Goal: Information Seeking & Learning: Stay updated

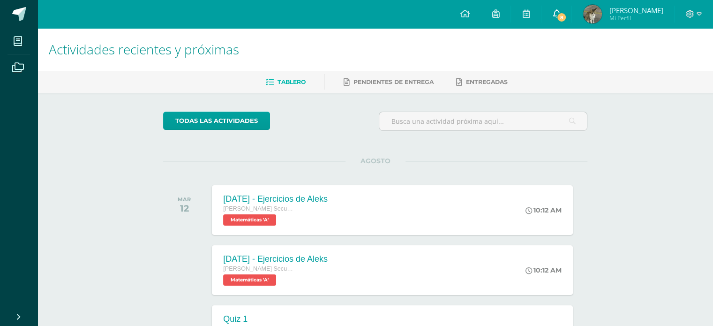
click at [571, 12] on link "8" at bounding box center [556, 14] width 30 height 28
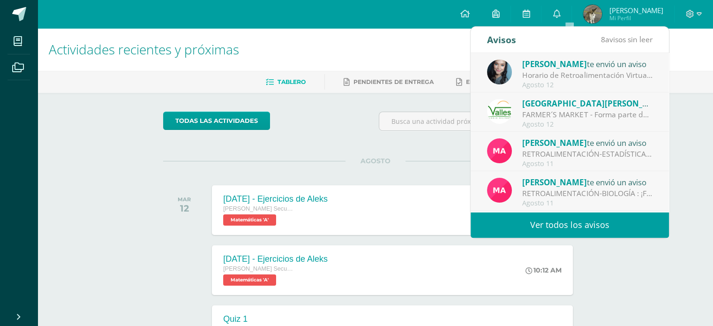
click at [587, 75] on div "Horario de Retroalimentación Virtual - TERCER BIMESTRE: Queridos estudiantes, L…" at bounding box center [587, 75] width 130 height 11
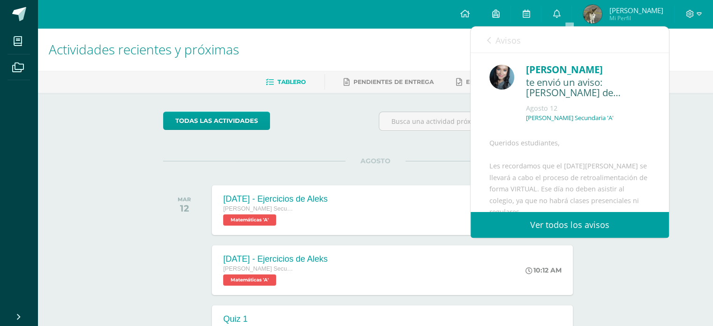
click at [502, 46] on link "Avisos" at bounding box center [504, 40] width 34 height 27
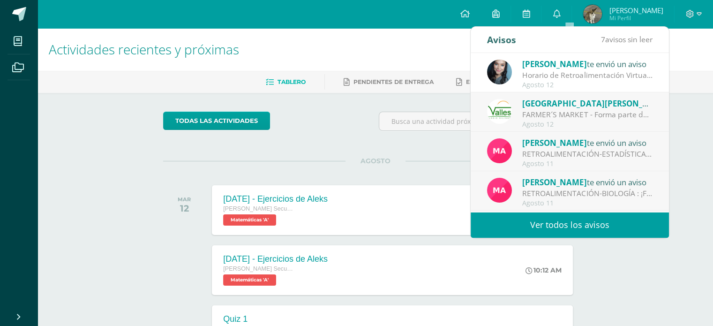
click at [588, 112] on div "FARMER´S MARKET - Forma parte de nuestros expositores 🌽🍅🥕: ¡Únete como exposito…" at bounding box center [587, 114] width 130 height 11
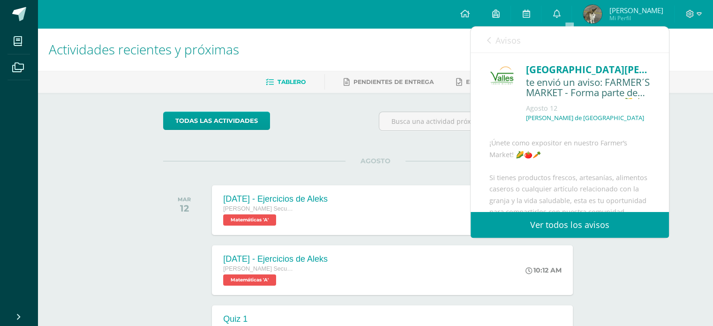
click at [487, 37] on icon at bounding box center [489, 40] width 4 height 7
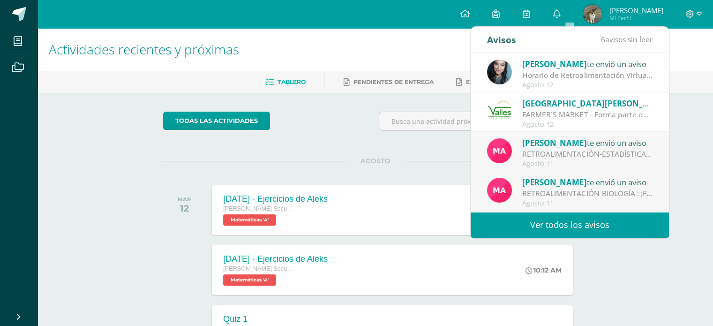
click at [562, 104] on span "[GEOGRAPHIC_DATA][PERSON_NAME]" at bounding box center [595, 103] width 146 height 11
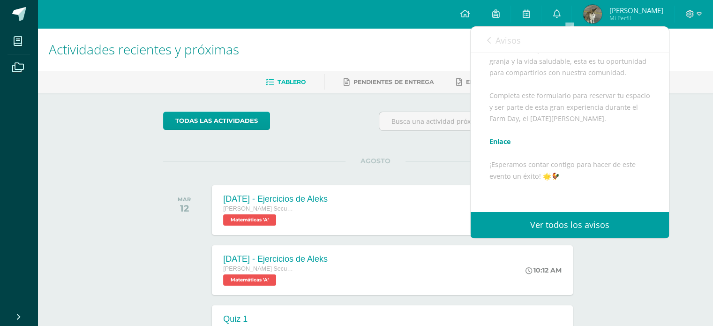
scroll to position [141, 0]
click at [492, 36] on link "Avisos" at bounding box center [504, 40] width 34 height 27
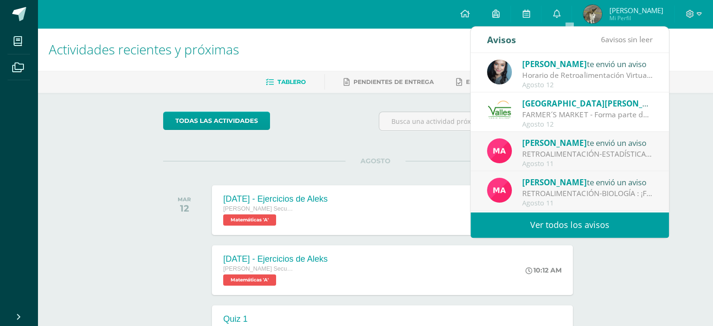
click at [579, 156] on div "RETROALIMENTACIÓN-ESTADÍSTICA: ¡Felicitaciones! Aprobaste tu evaluación de ESTA…" at bounding box center [587, 154] width 130 height 11
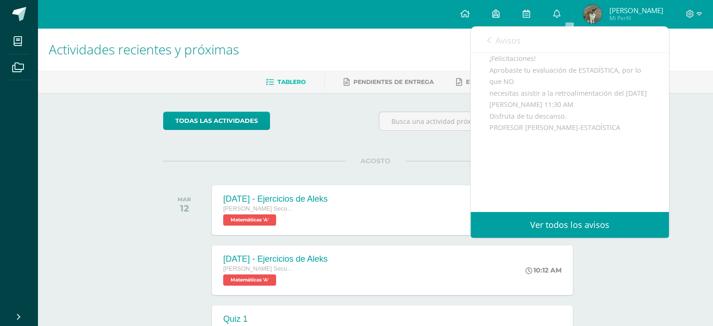
scroll to position [115, 0]
click at [493, 36] on link "Avisos" at bounding box center [504, 40] width 34 height 27
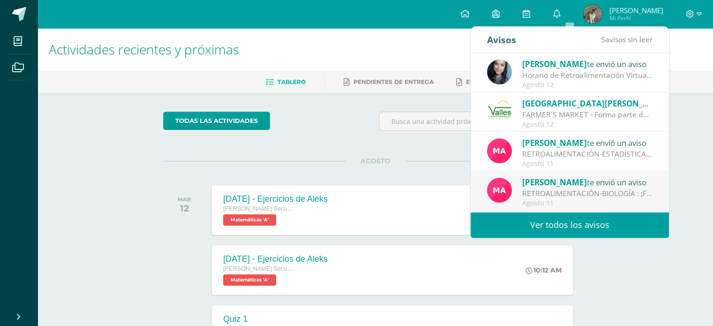
click at [560, 190] on div "RETROALIMENTACIÓN-BIOLOGÍA : ¡Felicitaciones! Aprobaste tu evaluación de BIOLOG…" at bounding box center [587, 193] width 130 height 11
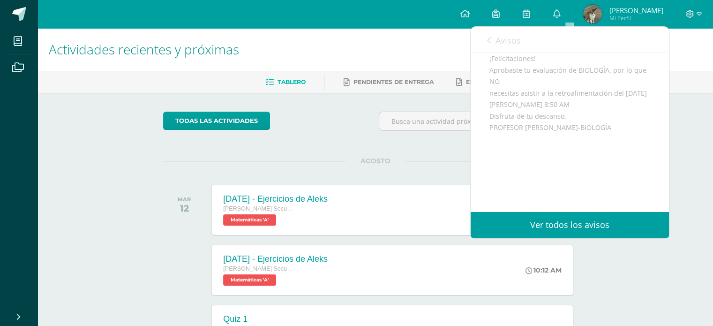
click at [502, 45] on span "Avisos" at bounding box center [507, 40] width 25 height 11
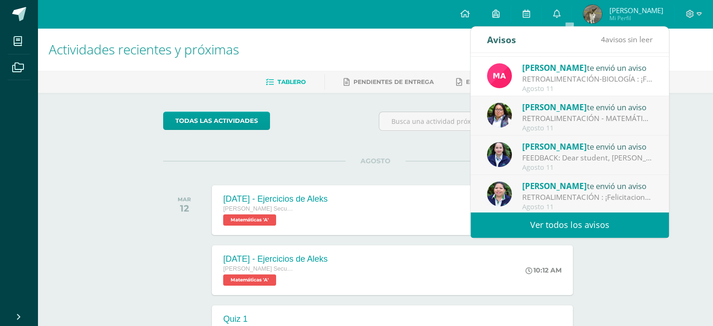
scroll to position [141, 0]
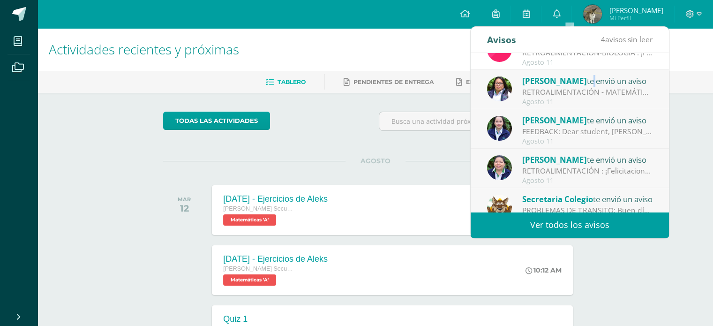
click at [575, 82] on div "[PERSON_NAME] te envió un aviso" at bounding box center [587, 80] width 130 height 12
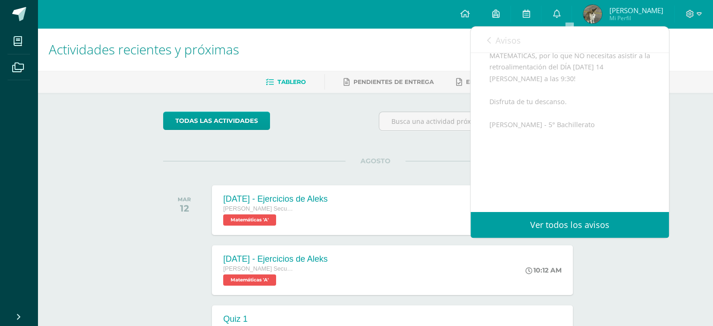
click at [493, 35] on link "Avisos" at bounding box center [504, 40] width 34 height 27
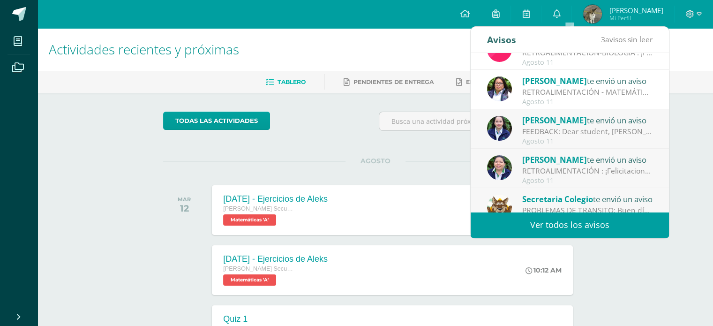
click at [600, 142] on div "Agosto 11" at bounding box center [587, 141] width 130 height 8
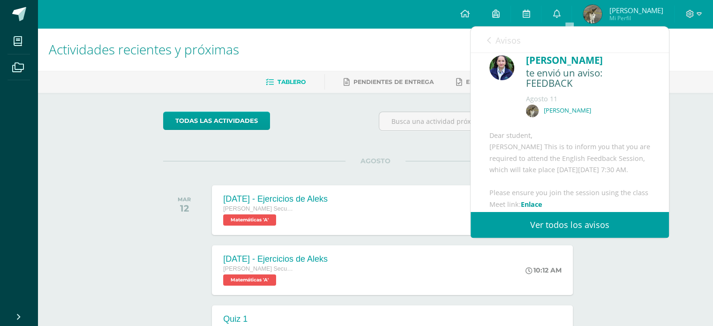
scroll to position [0, 0]
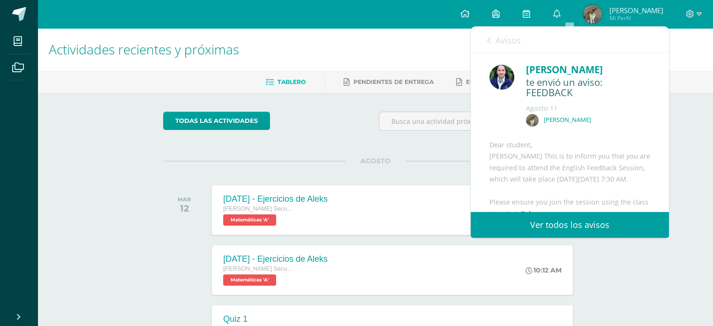
click at [509, 44] on span "Avisos" at bounding box center [507, 40] width 25 height 11
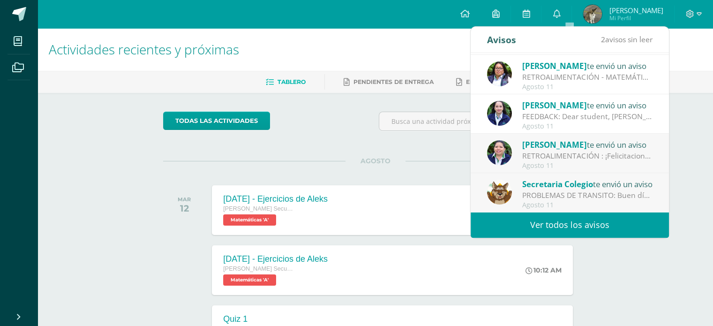
scroll to position [156, 0]
click at [582, 155] on div "RETROALIMENTACIÓN : ¡Felicitaciones, aprobaste tu evaluación de LENGUAJE, por l…" at bounding box center [587, 155] width 130 height 11
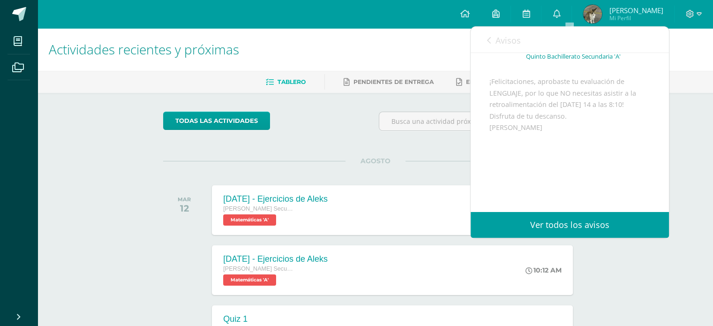
scroll to position [92, 0]
click at [493, 38] on link "Avisos" at bounding box center [504, 40] width 34 height 27
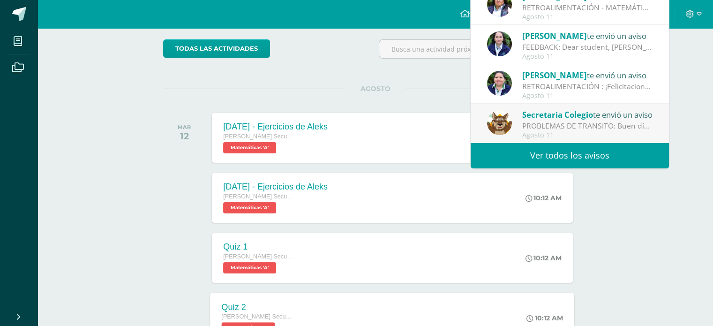
scroll to position [187, 0]
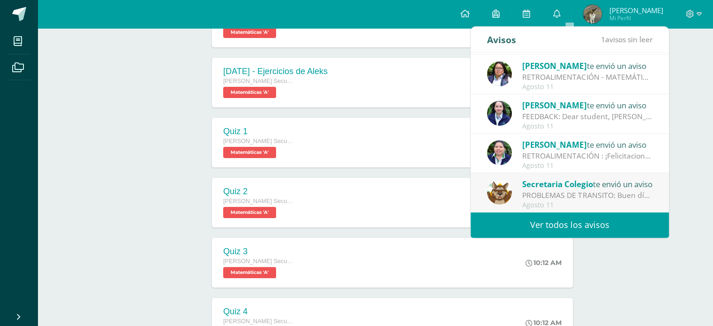
click at [548, 189] on div "Secretaria Colegio te envió un aviso" at bounding box center [587, 184] width 130 height 12
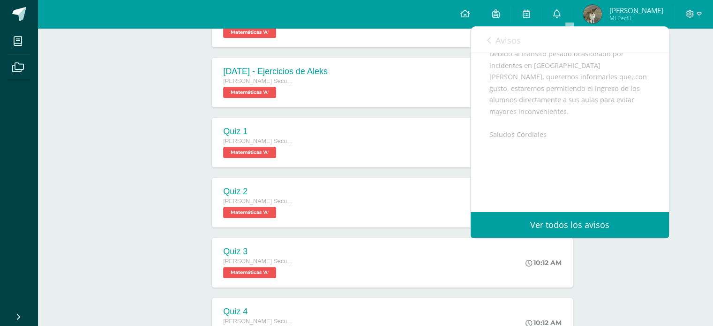
scroll to position [141, 0]
click at [508, 39] on span "Avisos" at bounding box center [507, 40] width 25 height 11
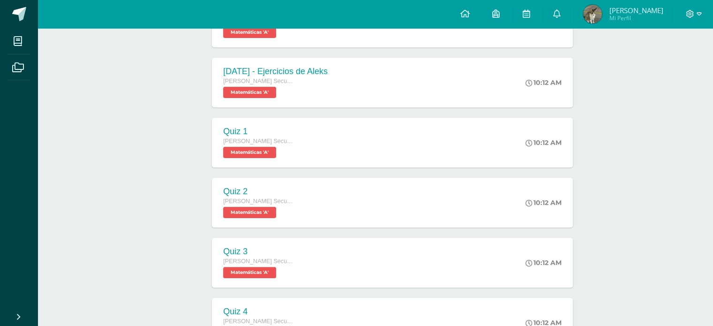
click at [638, 5] on span "[PERSON_NAME] Mi Perfil" at bounding box center [622, 14] width 83 height 19
